Goal: Find specific page/section: Locate item on page

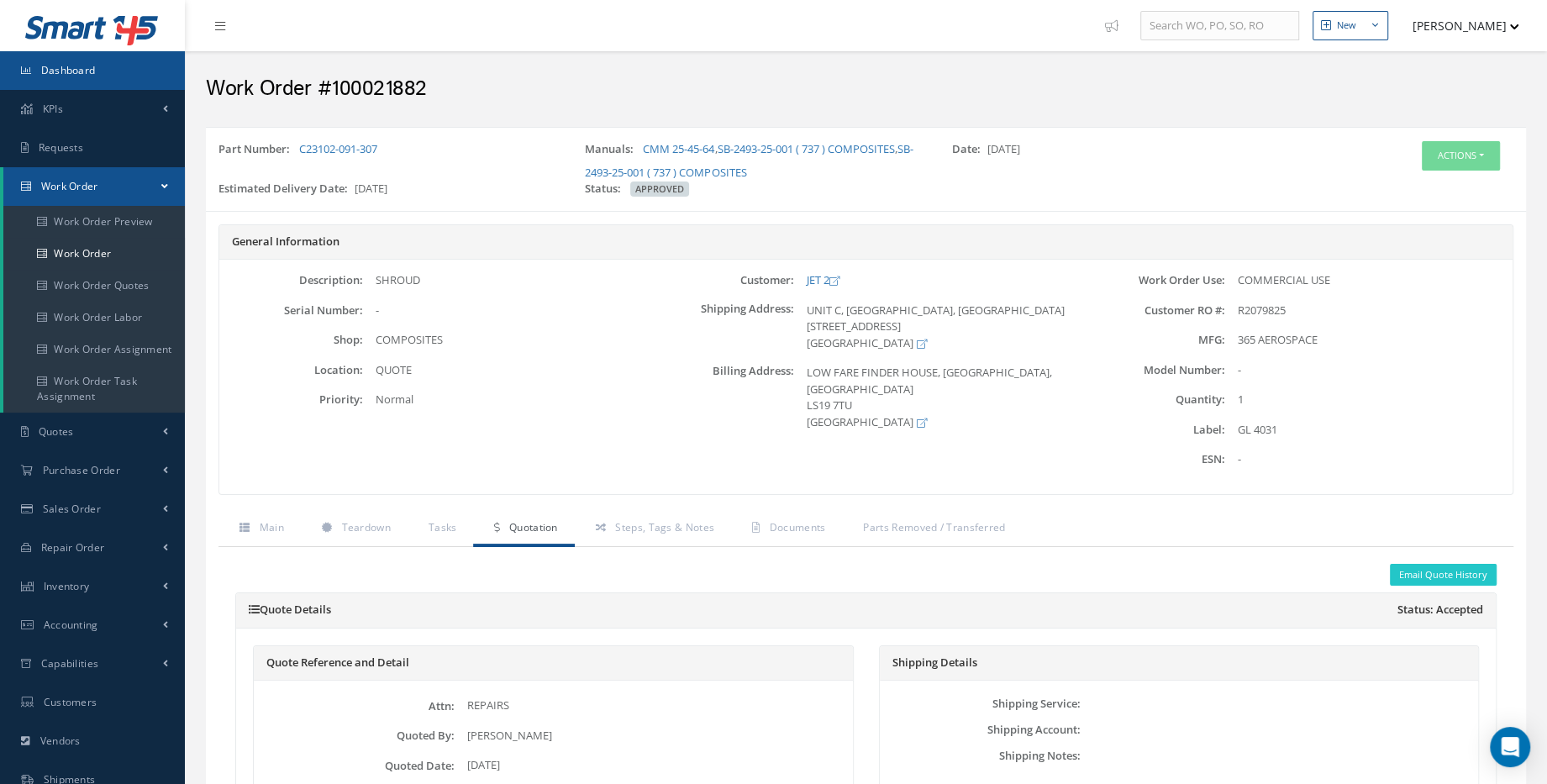
drag, startPoint x: 0, startPoint y: 0, endPoint x: 110, endPoint y: 82, distance: 137.2
click at [110, 82] on link "Dashboard" at bounding box center [92, 70] width 185 height 39
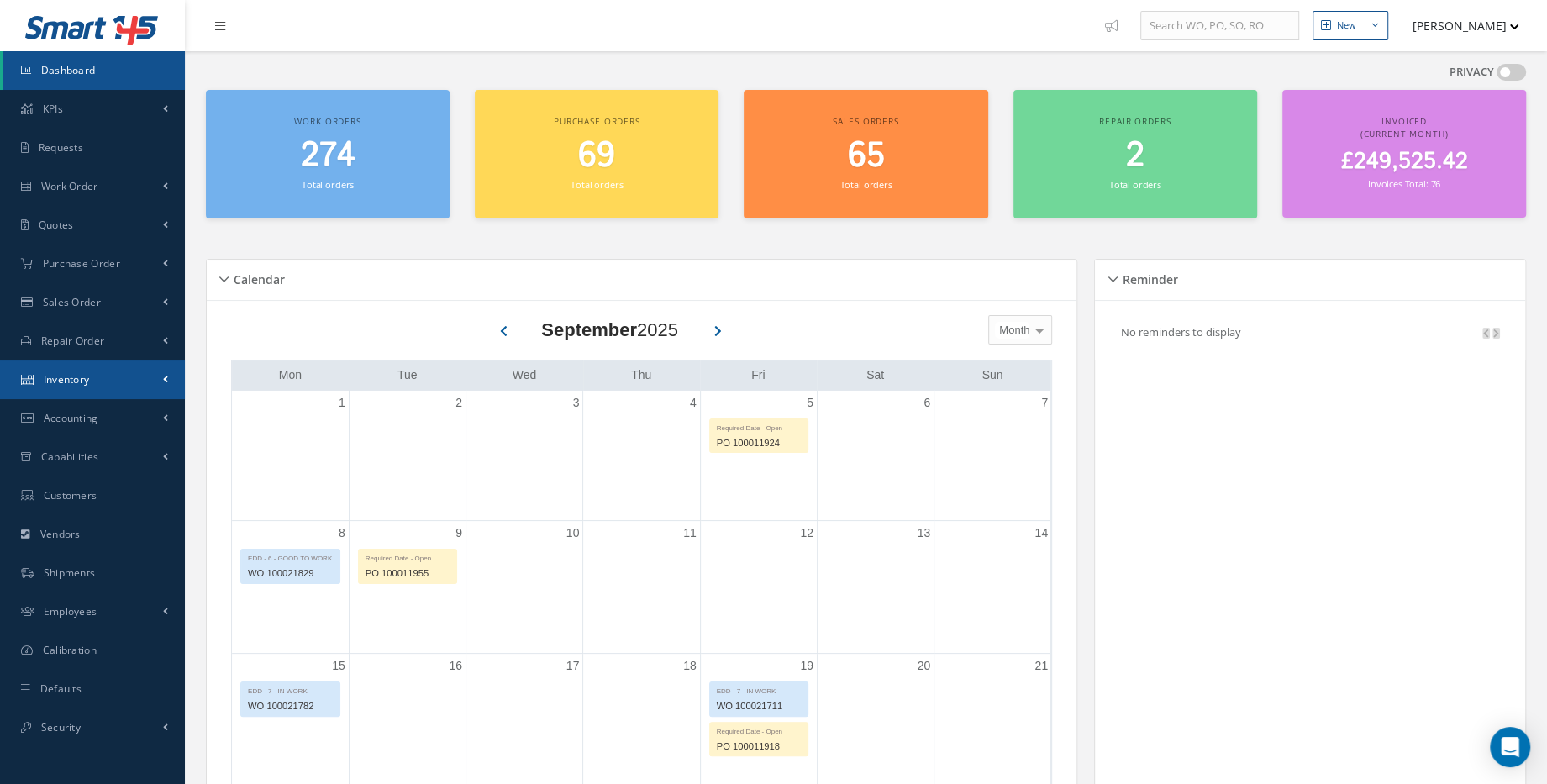
click at [94, 393] on link "Inventory" at bounding box center [92, 380] width 185 height 39
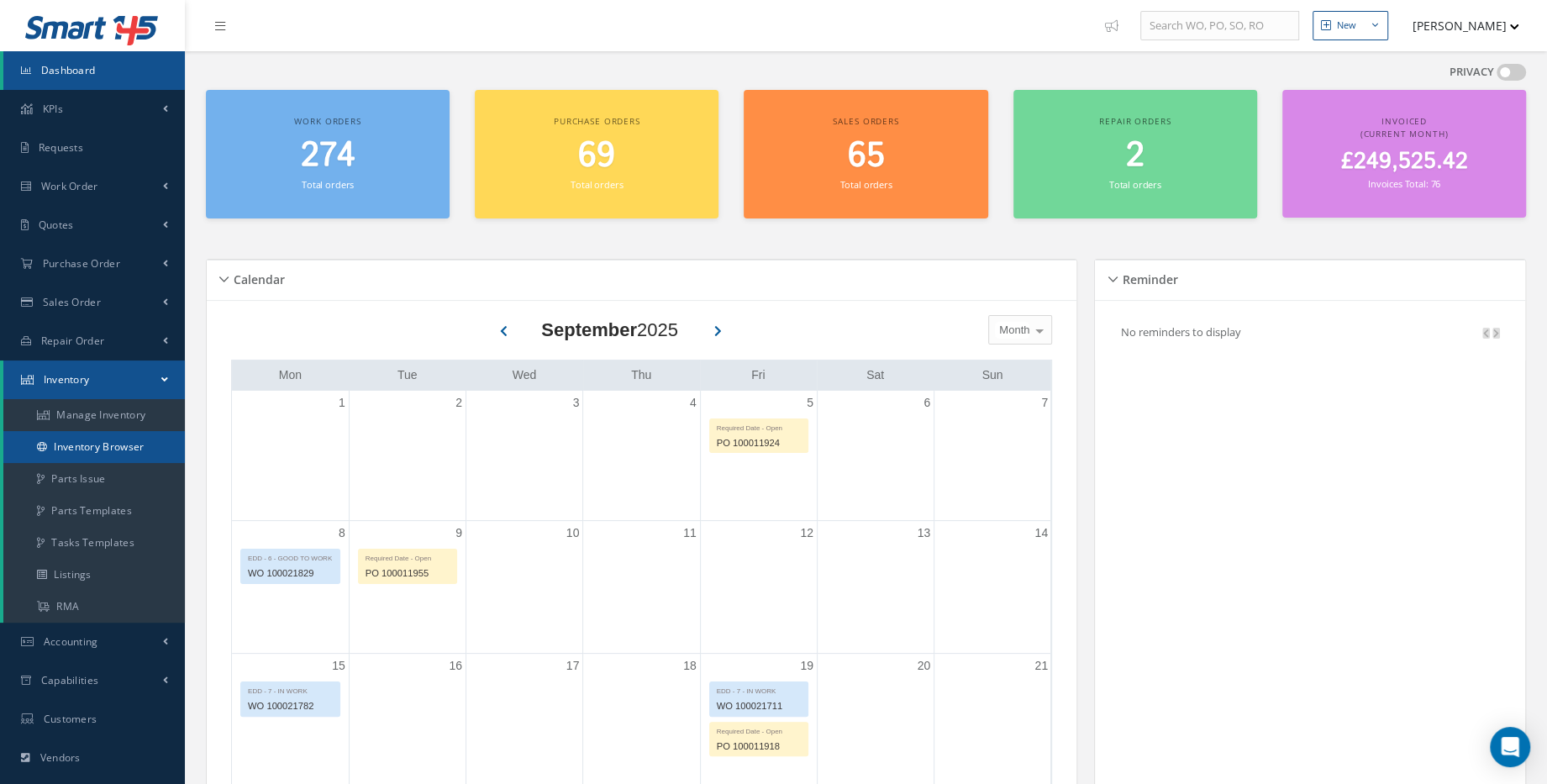
click at [103, 456] on link "Inventory Browser" at bounding box center [94, 447] width 182 height 32
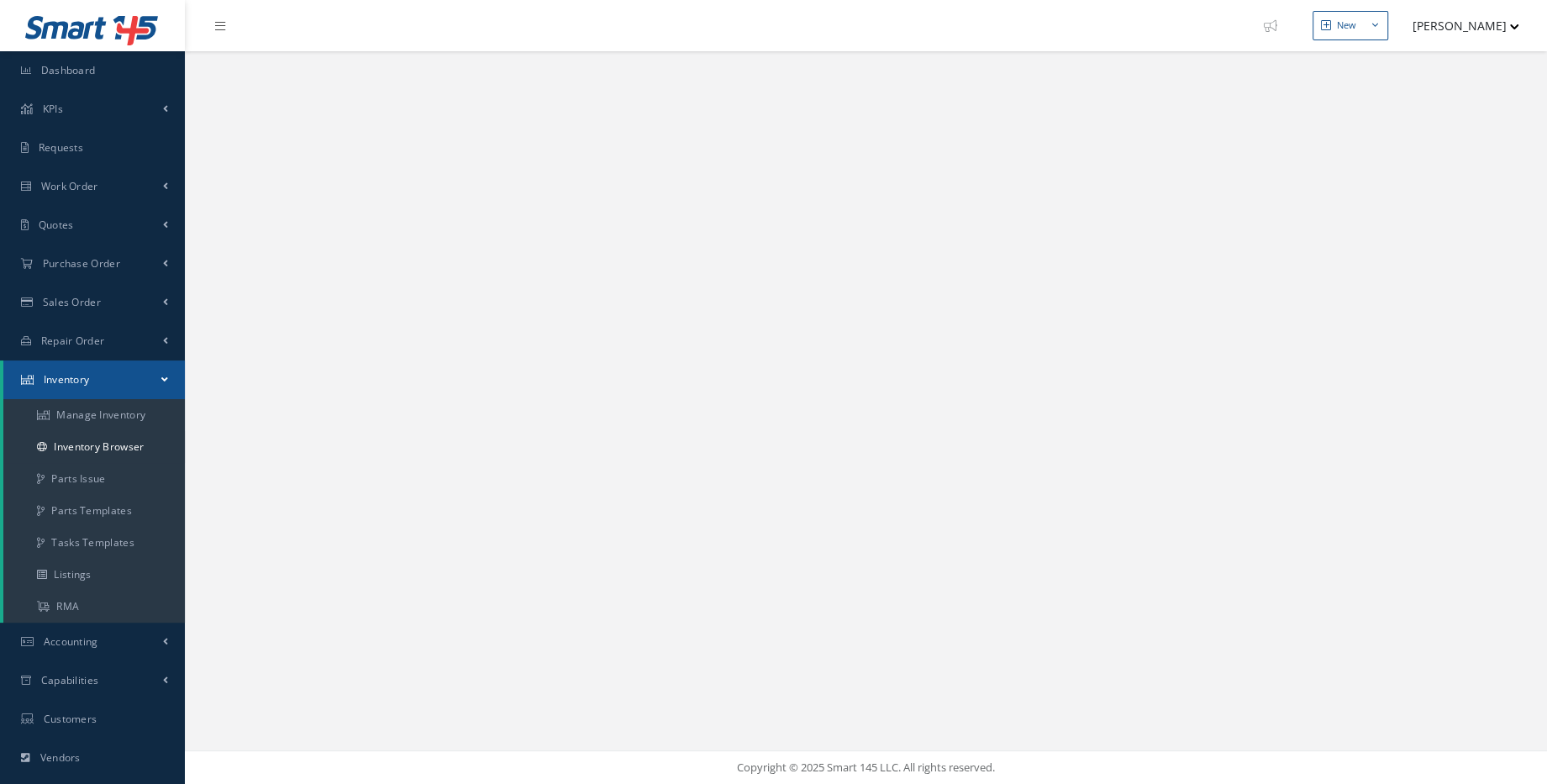
select select "25"
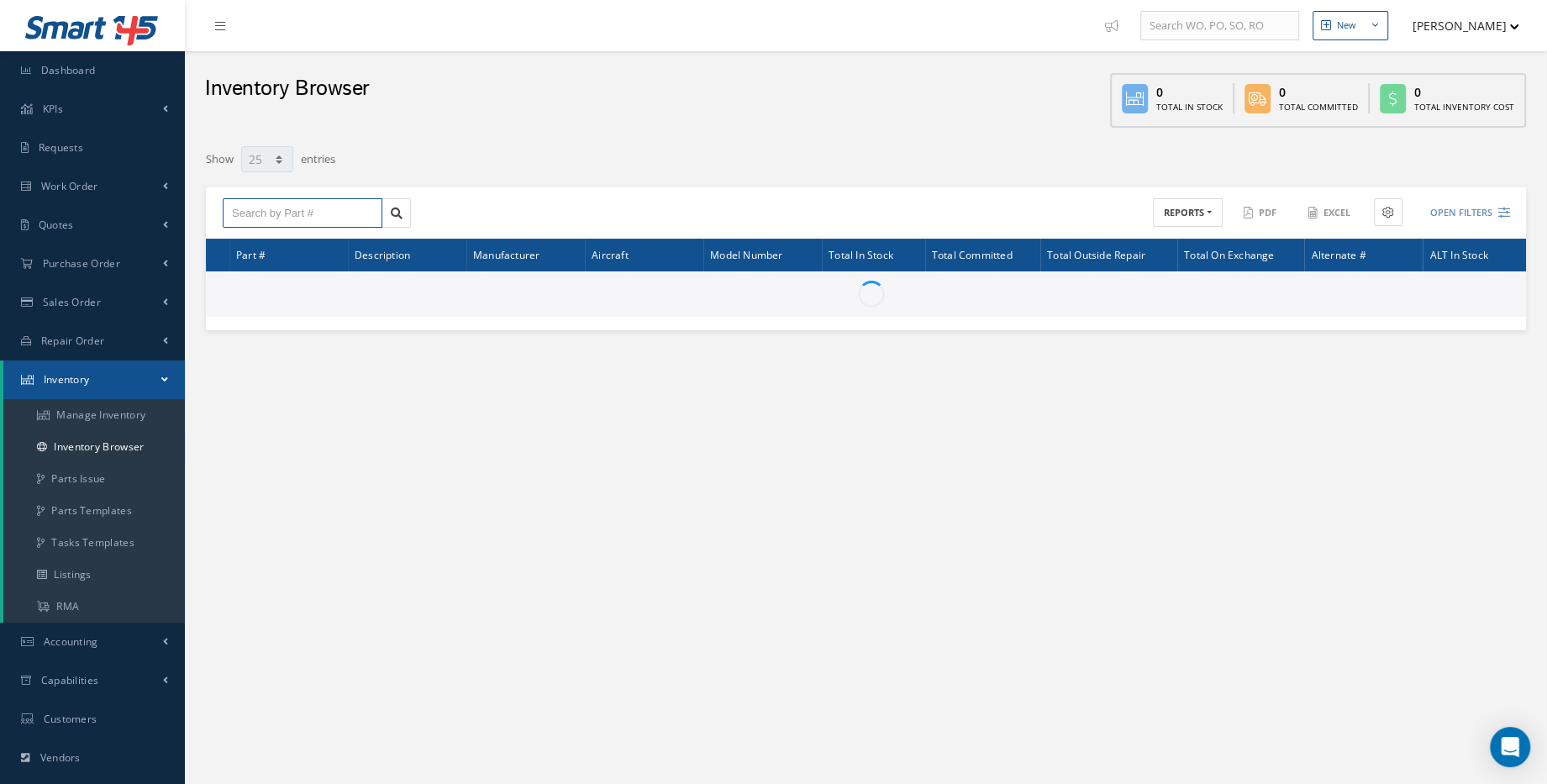
click at [288, 218] on input "text" at bounding box center [303, 213] width 160 height 30
paste input "BACN10JC6"
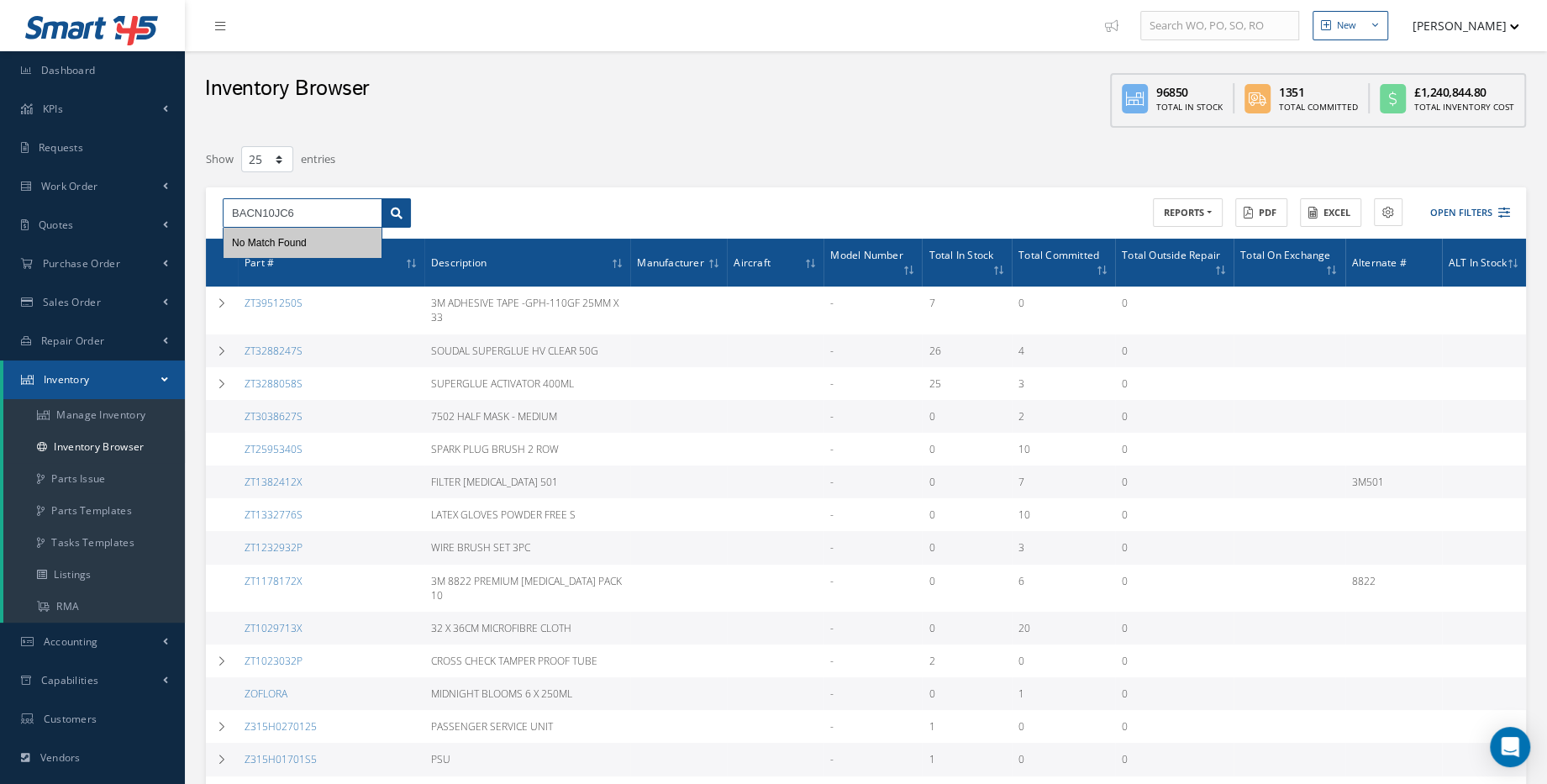
type input "BACN10JC6"
click at [392, 204] on link at bounding box center [396, 213] width 30 height 30
